Goal: Task Accomplishment & Management: Use online tool/utility

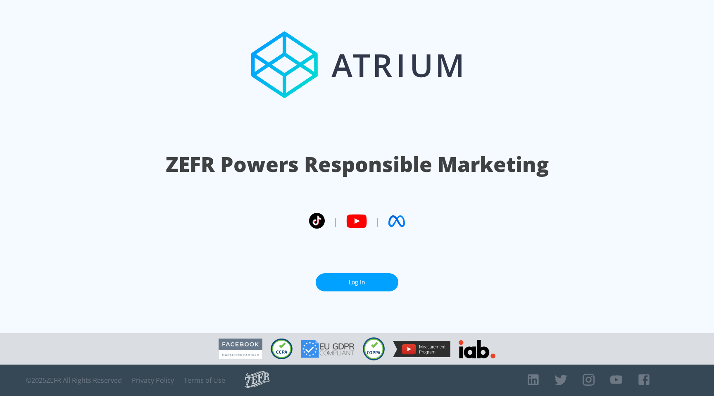
click at [364, 285] on link "Log In" at bounding box center [357, 282] width 83 height 19
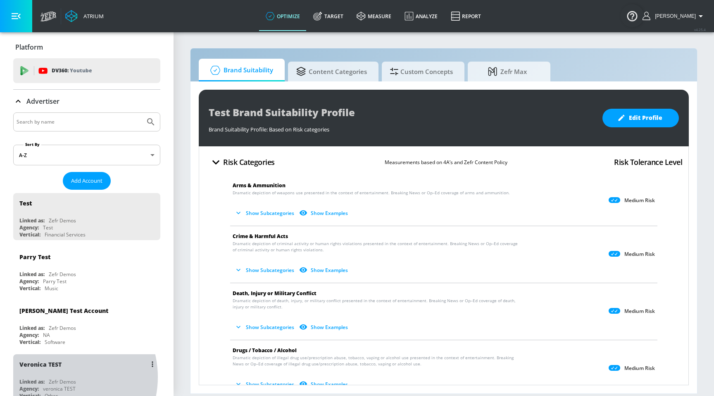
click at [60, 377] on div "Veronica TEST Linked as: Zefr Demos Agency: veronica TEST Vertical: Other" at bounding box center [86, 377] width 147 height 47
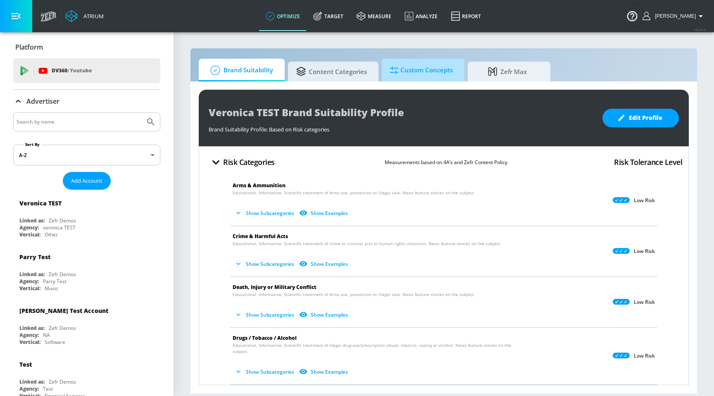
click at [421, 62] on span "Custom Concepts" at bounding box center [421, 70] width 63 height 20
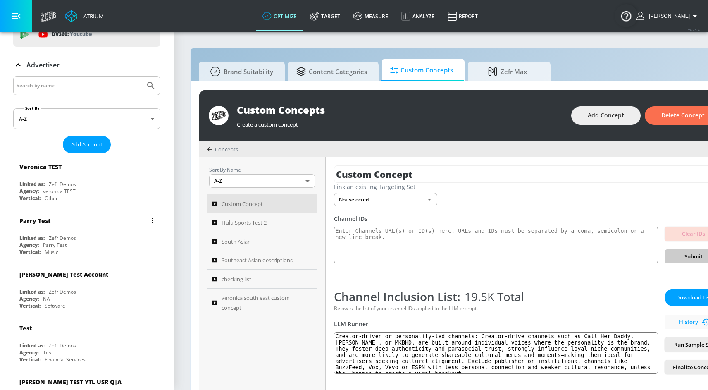
scroll to position [78, 0]
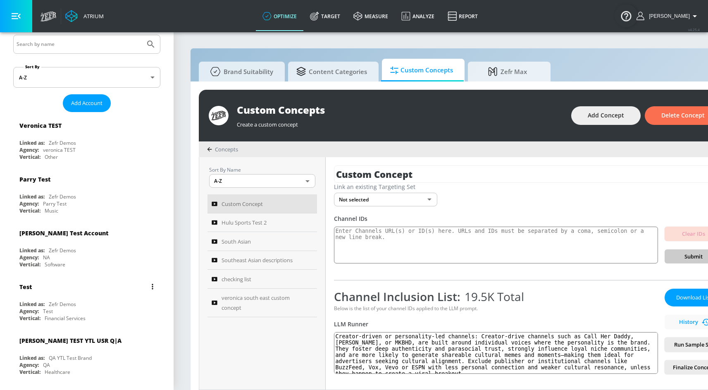
click at [76, 288] on div "Test" at bounding box center [88, 286] width 139 height 20
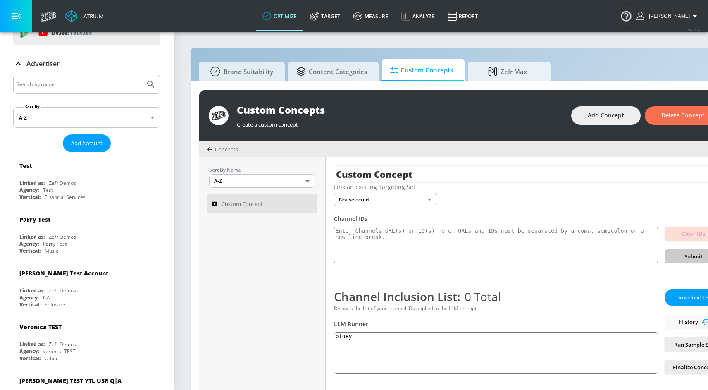
scroll to position [11, 0]
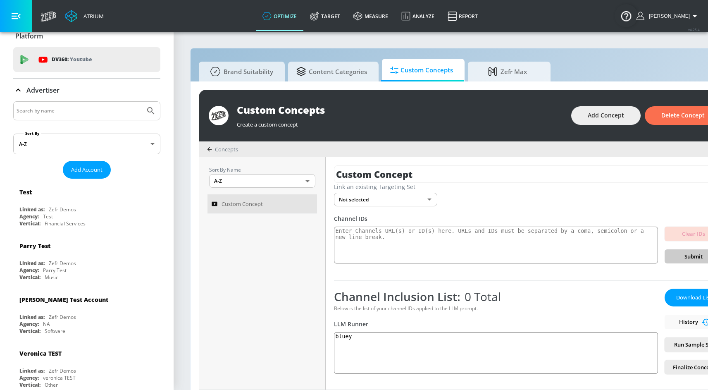
click at [62, 109] on input "Search by name" at bounding box center [79, 110] width 125 height 11
type input "ars"
click at [142, 102] on button "Submit Search" at bounding box center [151, 111] width 18 height 18
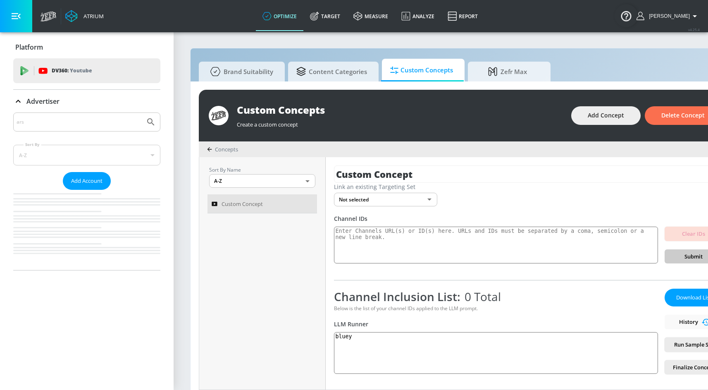
scroll to position [0, 0]
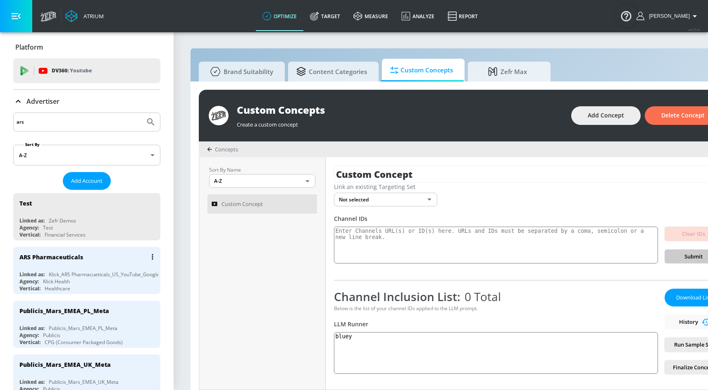
click at [82, 276] on div "Klick_ARS Pharmacueticals_US_YouTube_GoogleAds" at bounding box center [108, 274] width 119 height 7
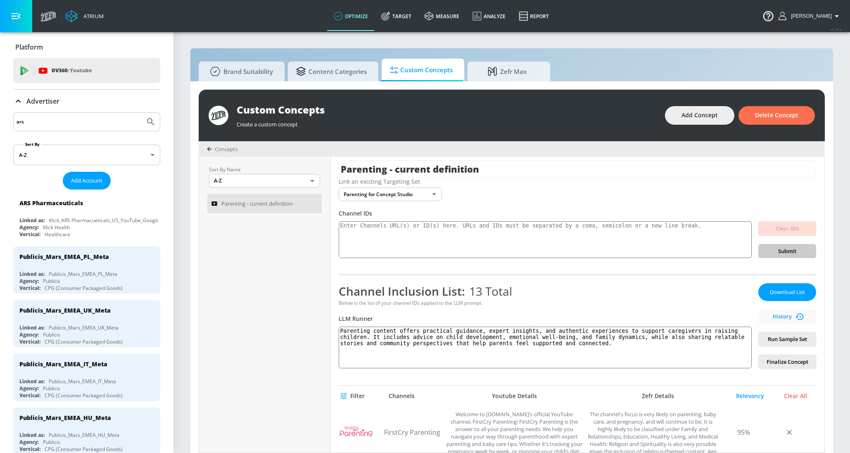
scroll to position [12, 0]
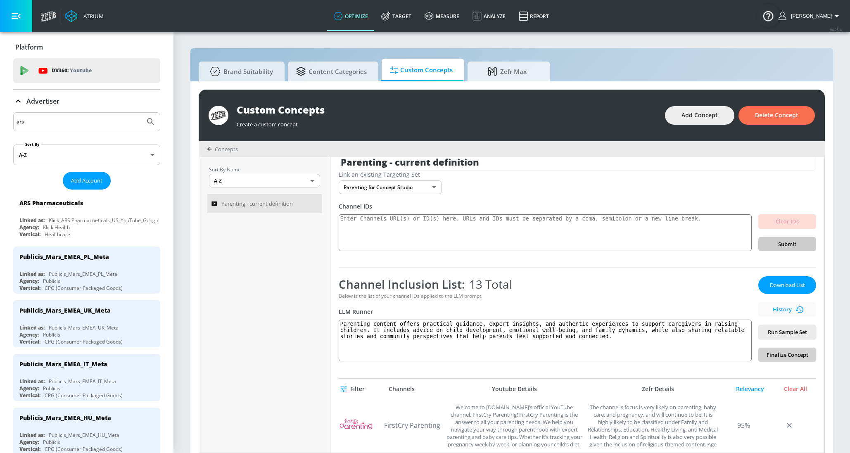
click at [707, 357] on span "Finalize Concept" at bounding box center [787, 355] width 45 height 10
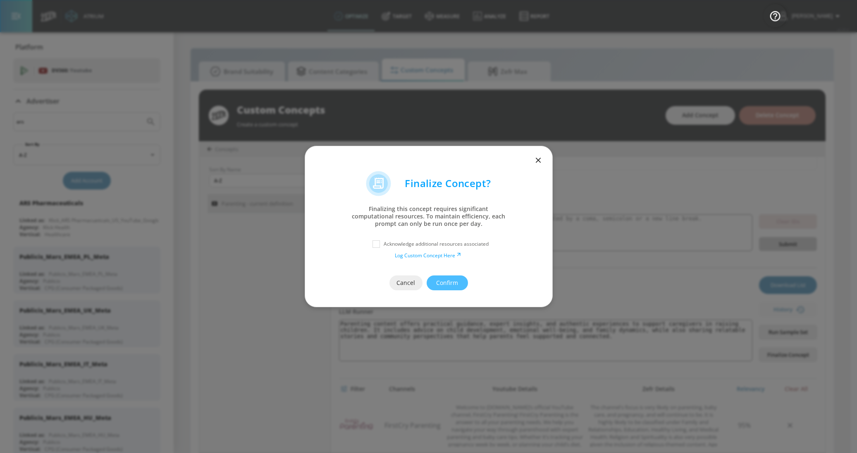
click at [442, 253] on link "Log Custom Concept Here" at bounding box center [429, 255] width 68 height 7
click at [542, 157] on icon "button" at bounding box center [537, 160] width 9 height 9
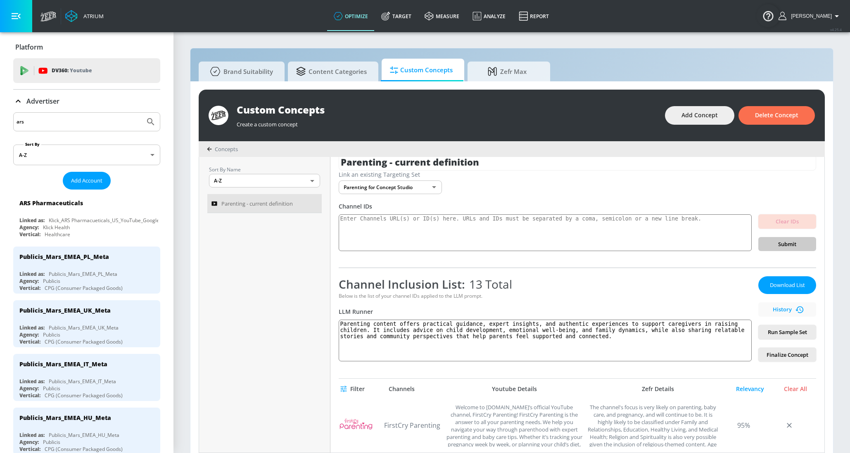
scroll to position [177, 0]
